Goal: Information Seeking & Learning: Learn about a topic

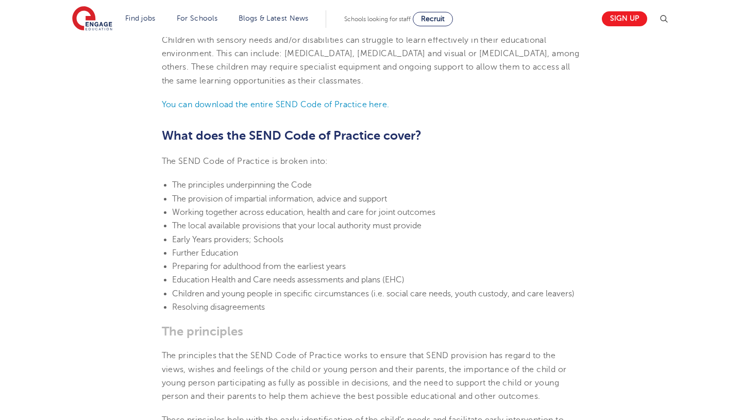
scroll to position [1089, 0]
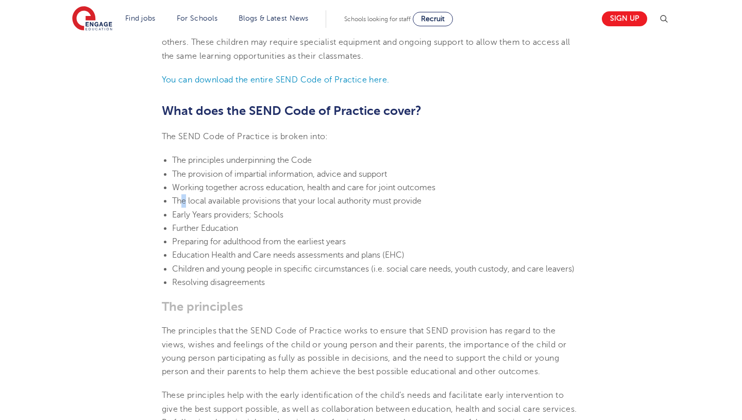
click at [183, 208] on li "The local available provisions that your local authority must provide" at bounding box center [376, 200] width 409 height 13
drag, startPoint x: 179, startPoint y: 217, endPoint x: 262, endPoint y: 217, distance: 82.5
click at [180, 217] on li "Early Years providers; Schools" at bounding box center [376, 214] width 409 height 13
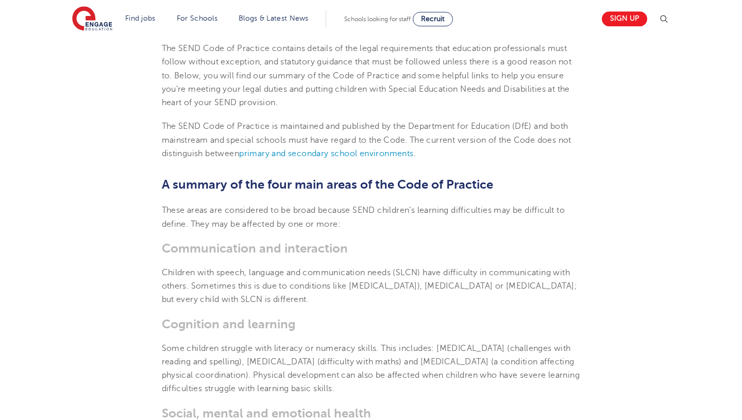
scroll to position [535, 0]
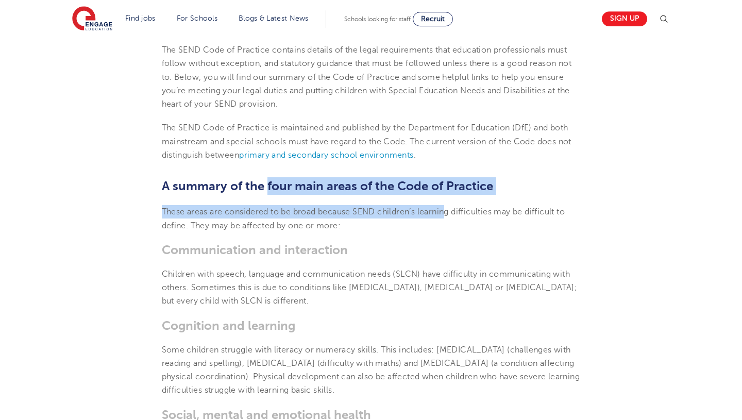
drag, startPoint x: 269, startPoint y: 185, endPoint x: 448, endPoint y: 207, distance: 180.3
drag, startPoint x: 448, startPoint y: 207, endPoint x: 478, endPoint y: 188, distance: 35.9
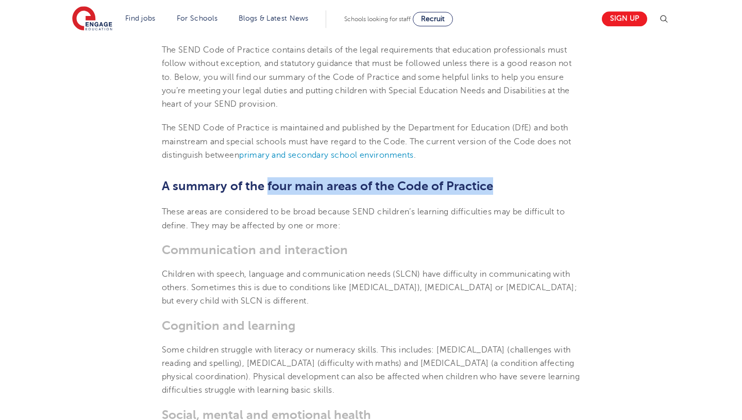
drag, startPoint x: 267, startPoint y: 185, endPoint x: 545, endPoint y: 189, distance: 278.9
click at [545, 189] on h2 "A summary of the four main areas of the Code of Practice" at bounding box center [371, 186] width 419 height 18
copy span "four main areas of the Code of Practice"
